Goal: Use online tool/utility: Utilize a website feature to perform a specific function

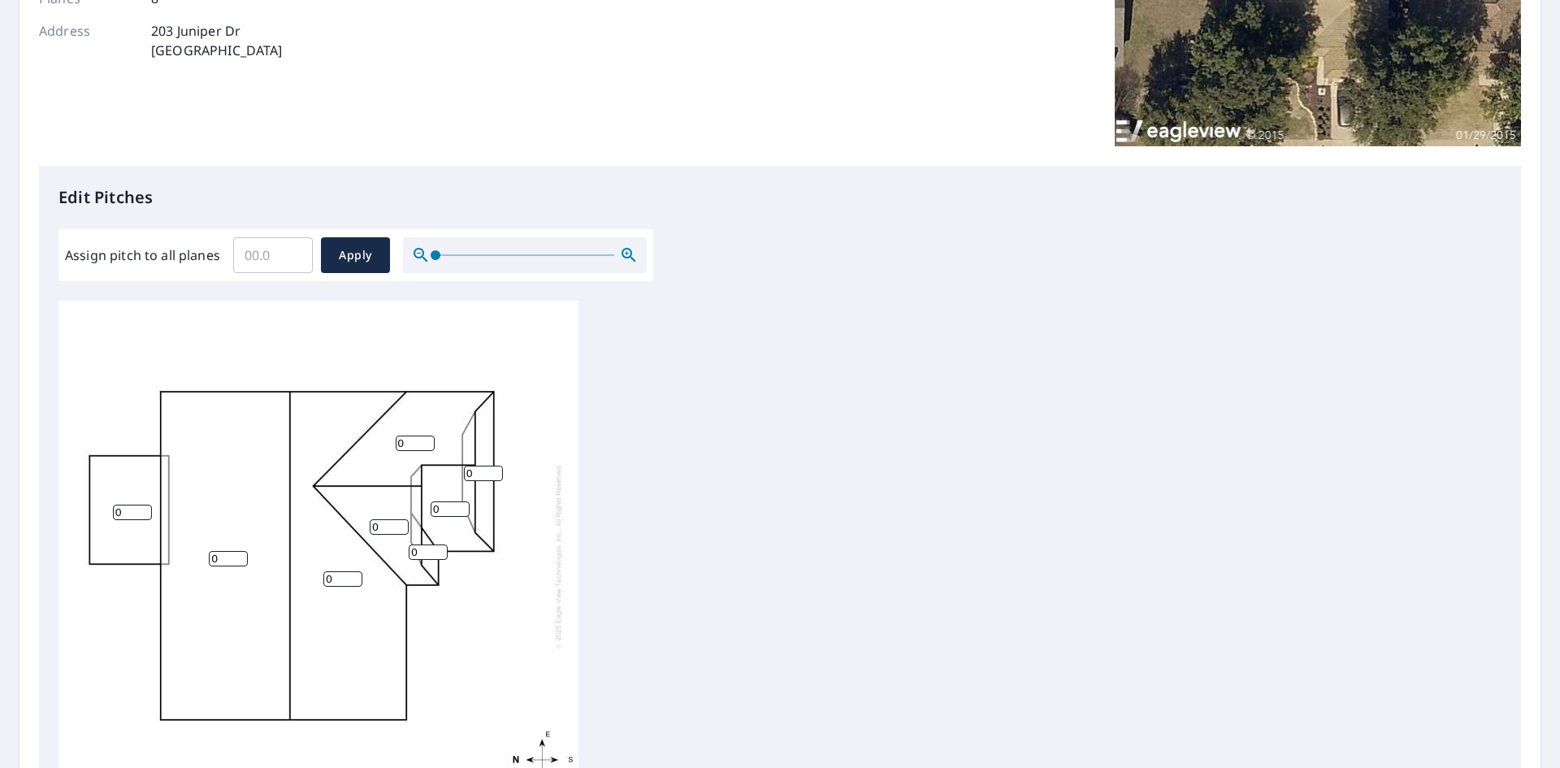
scroll to position [325, 0]
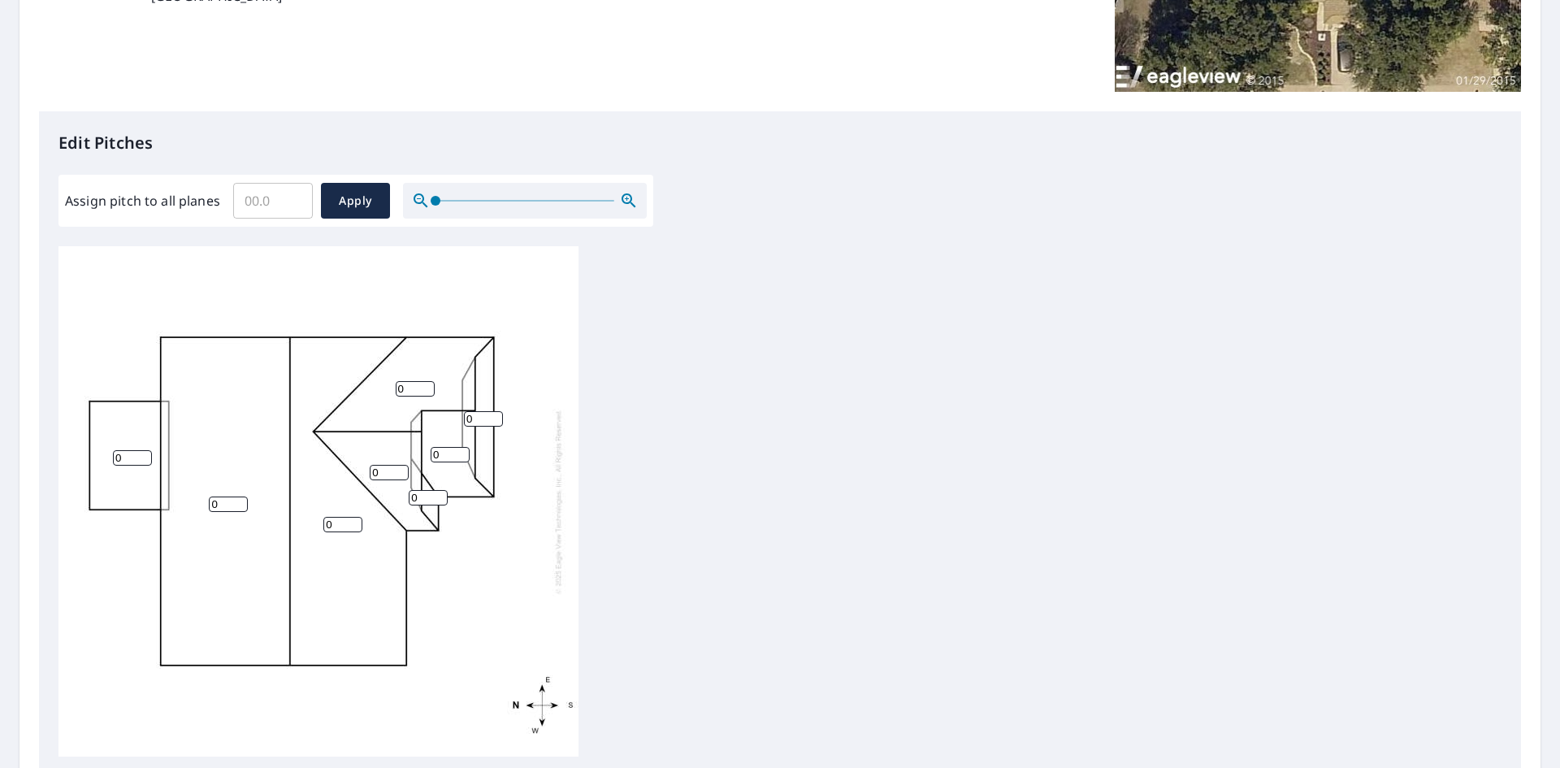
click at [263, 201] on input "Assign pitch to all planes" at bounding box center [273, 200] width 80 height 45
type input "4"
click at [344, 214] on button "Apply" at bounding box center [355, 201] width 69 height 36
type input "4"
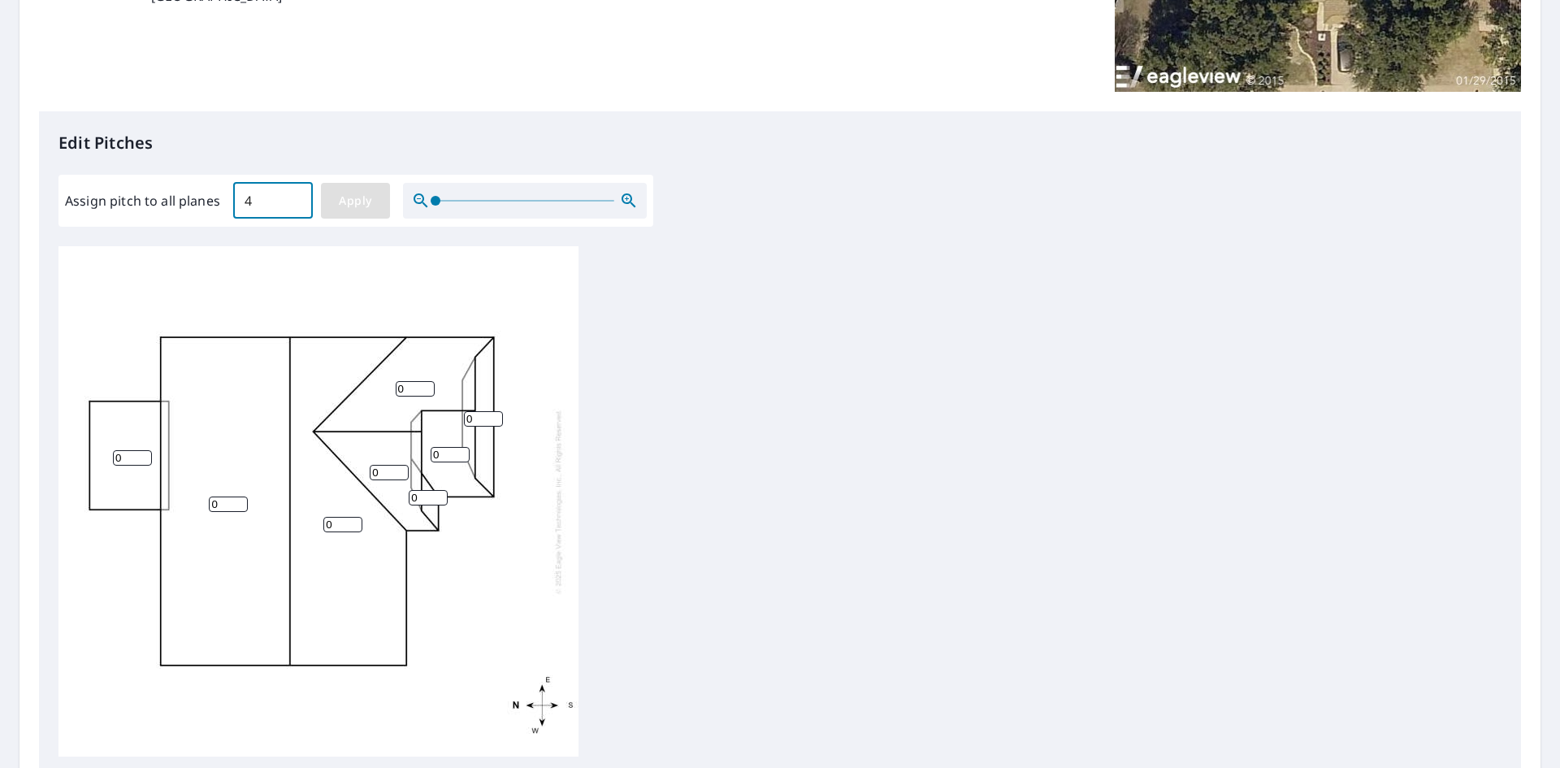
type input "4"
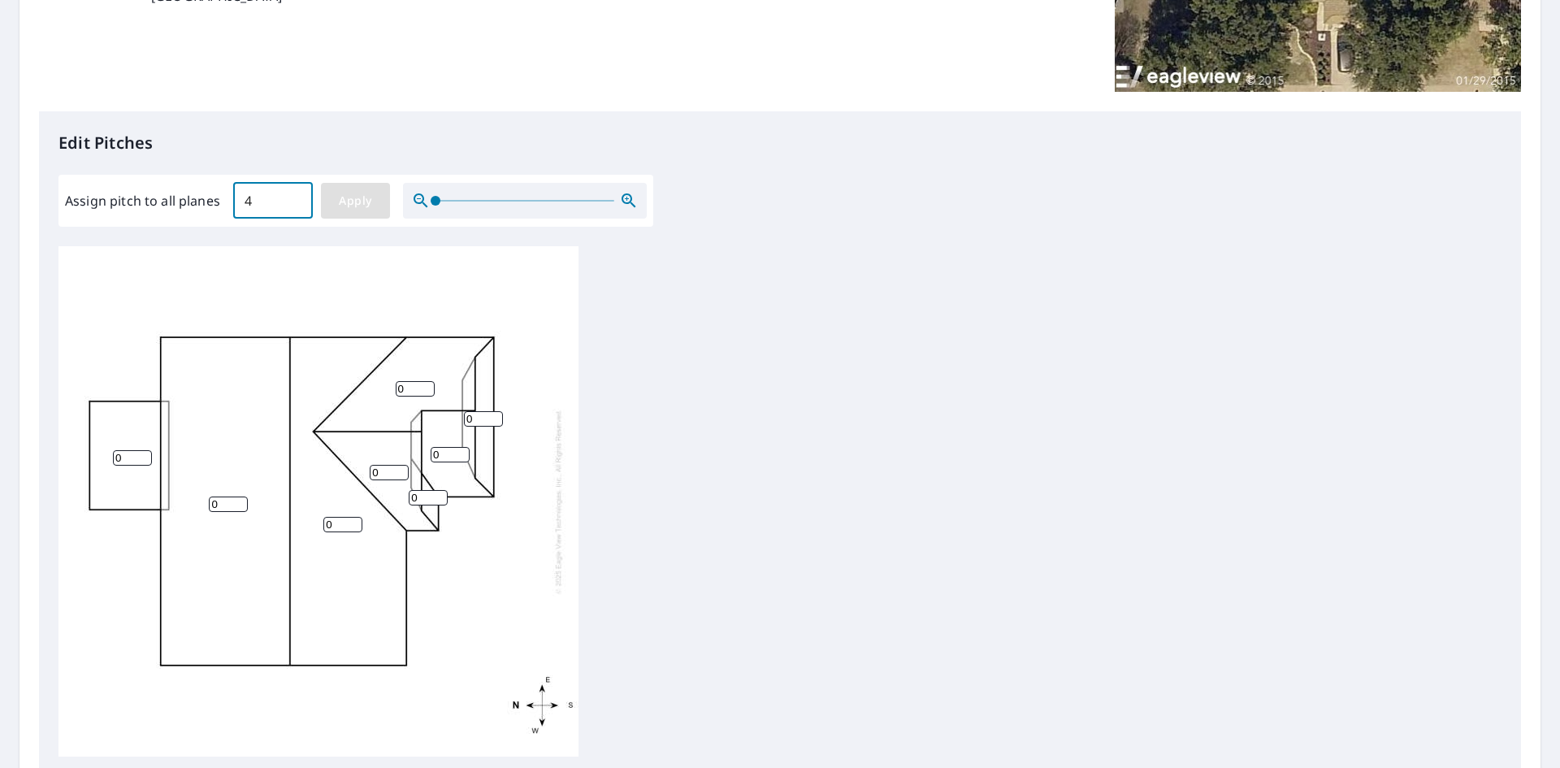
type input "4"
click at [116, 457] on input "4" at bounding box center [132, 457] width 39 height 15
type input "0"
click at [708, 459] on div "4 4 4 0 4 4 4 4" at bounding box center [779, 501] width 1443 height 510
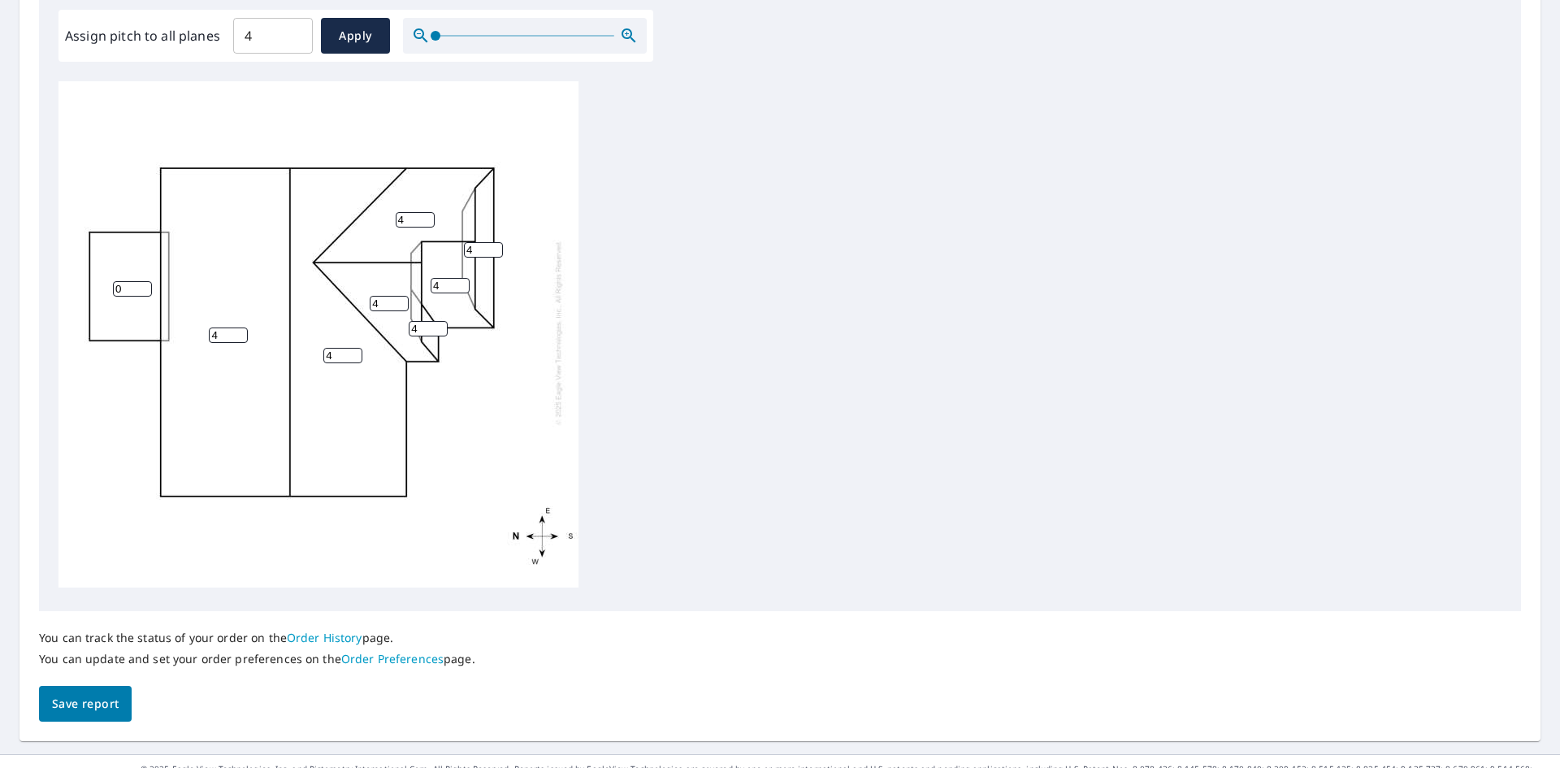
scroll to position [517, 0]
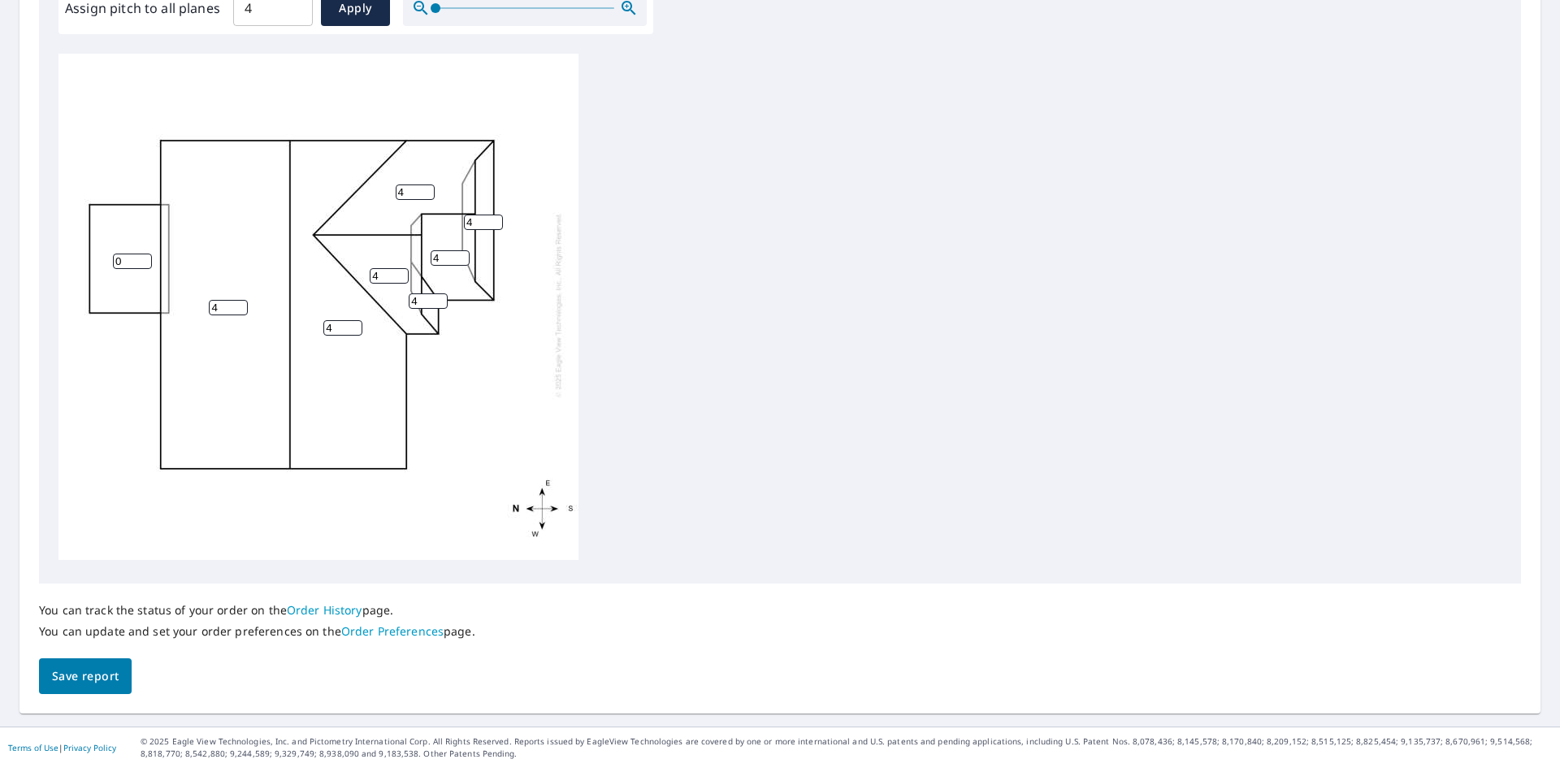
click at [76, 677] on span "Save report" at bounding box center [85, 676] width 67 height 20
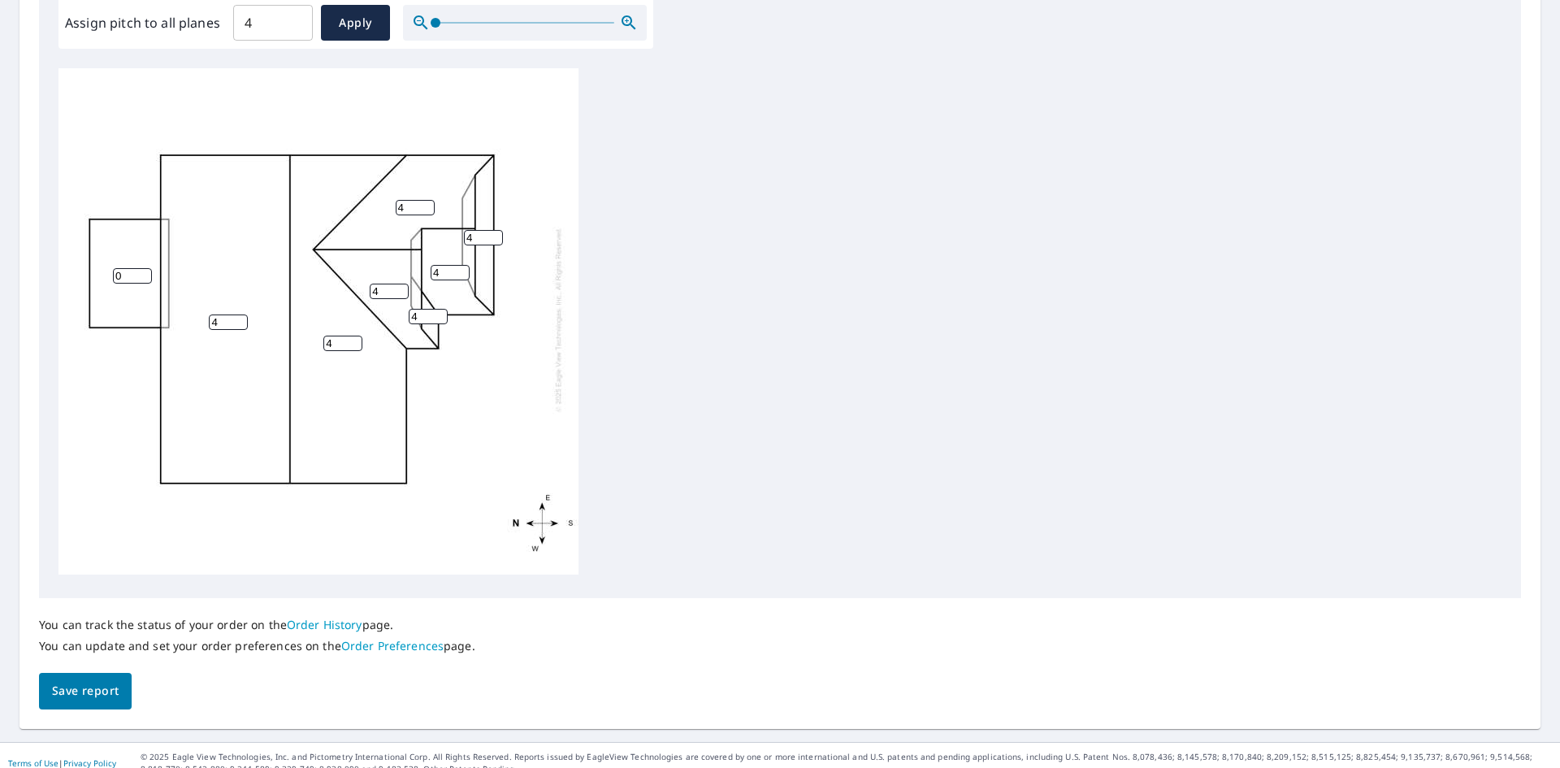
scroll to position [577, 0]
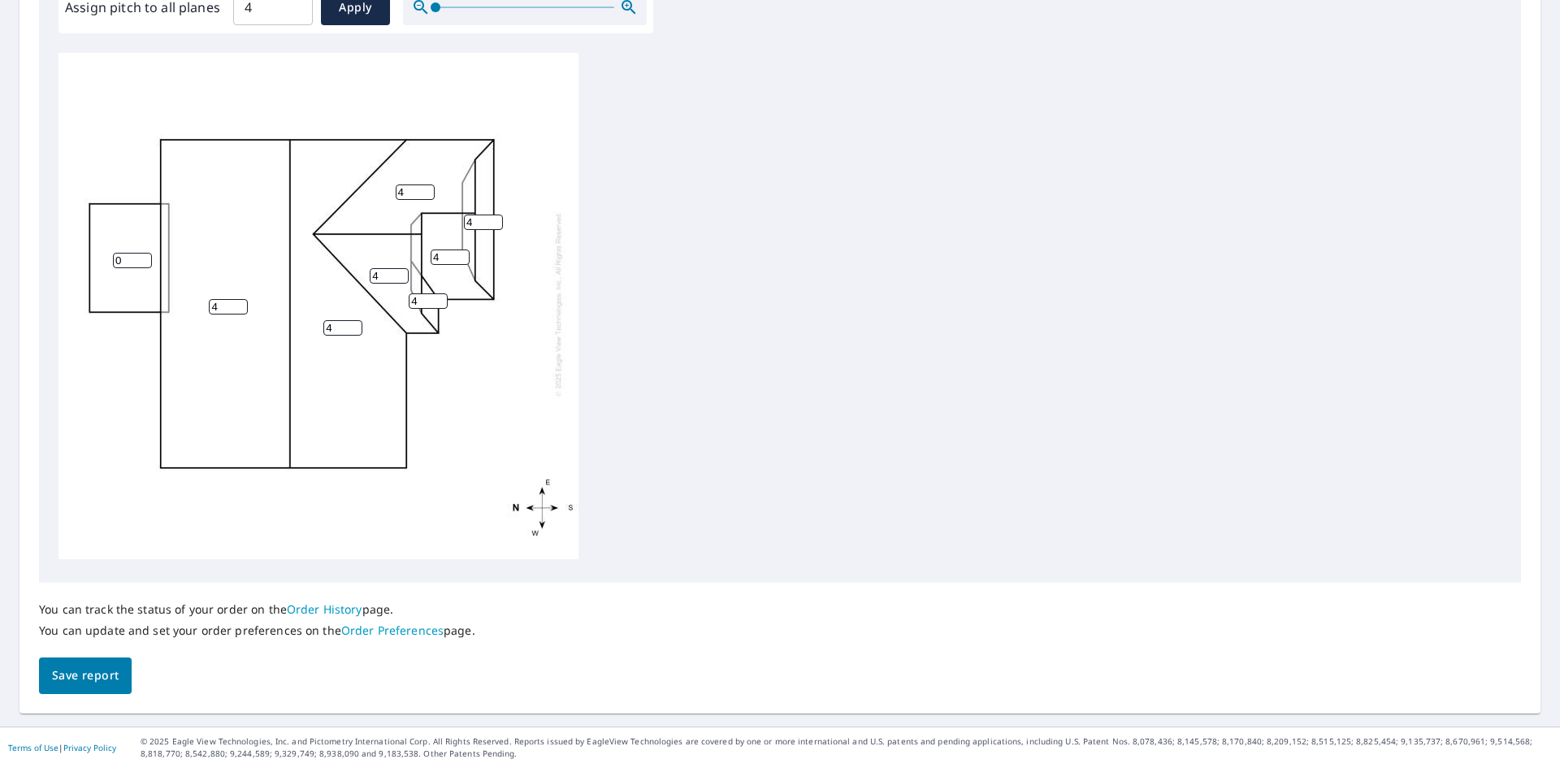
click at [97, 666] on span "Save report" at bounding box center [85, 675] width 67 height 20
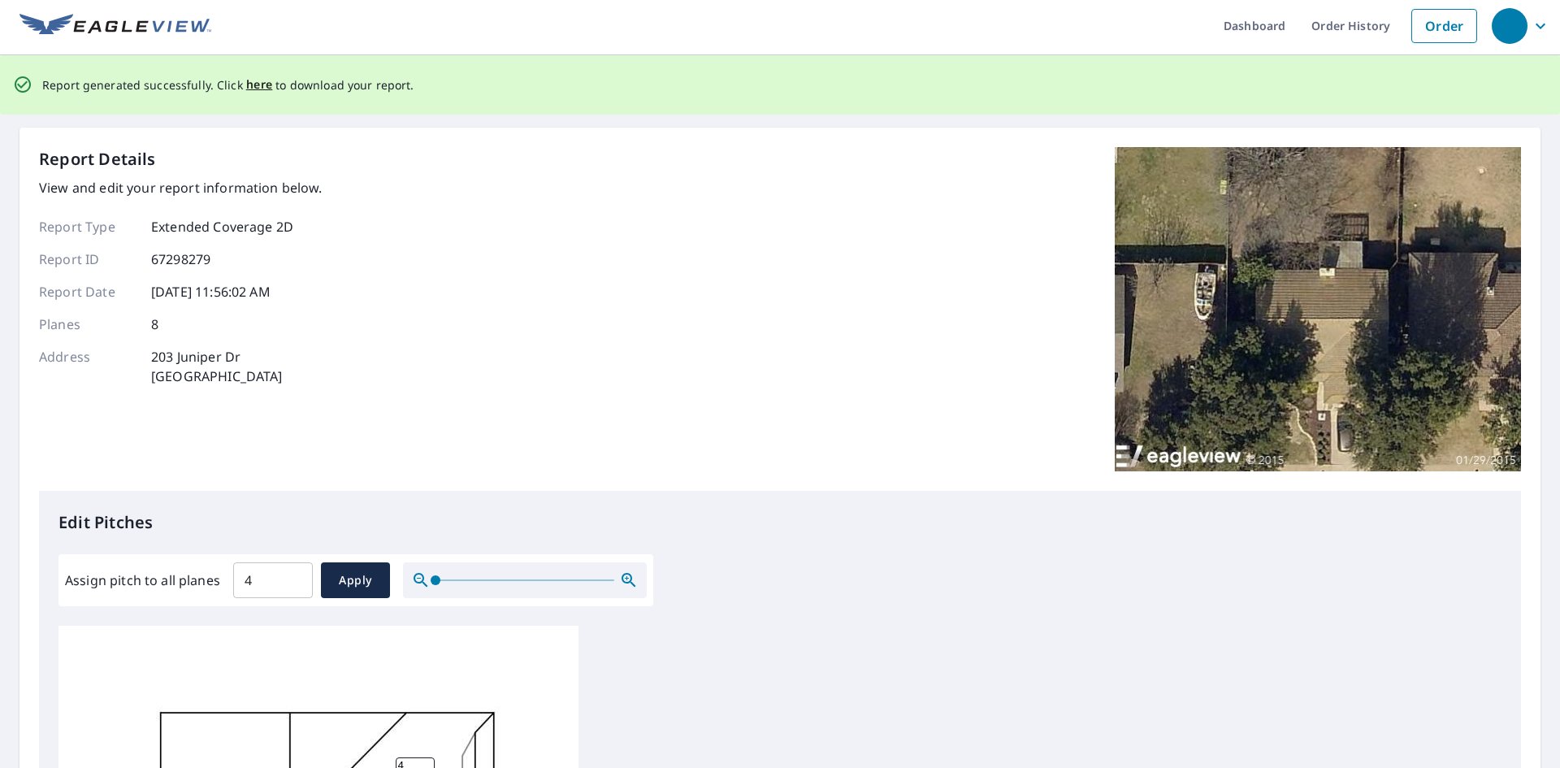
scroll to position [0, 0]
